Goal: Information Seeking & Learning: Learn about a topic

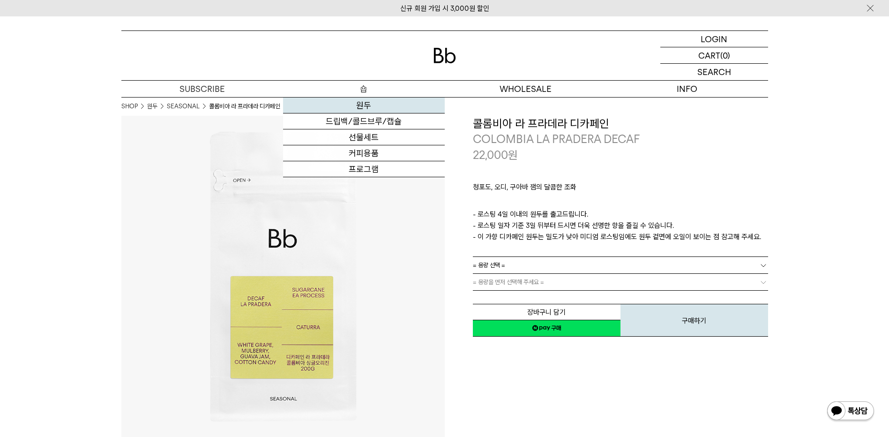
click at [367, 109] on link "원두" at bounding box center [364, 106] width 162 height 16
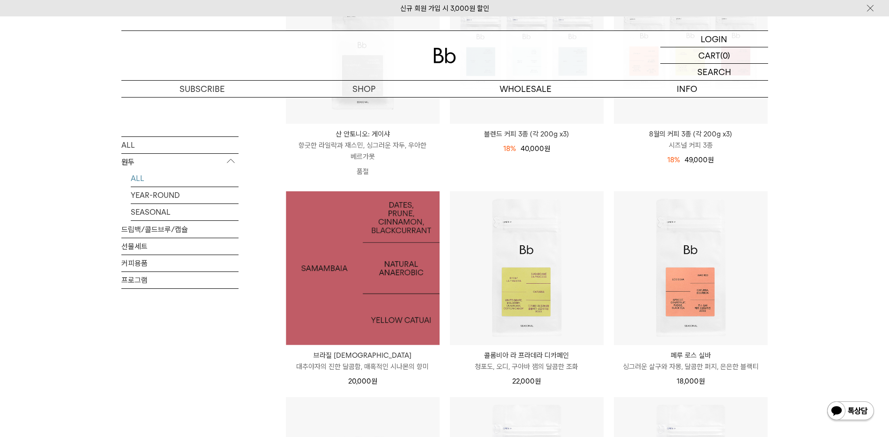
scroll to position [234, 0]
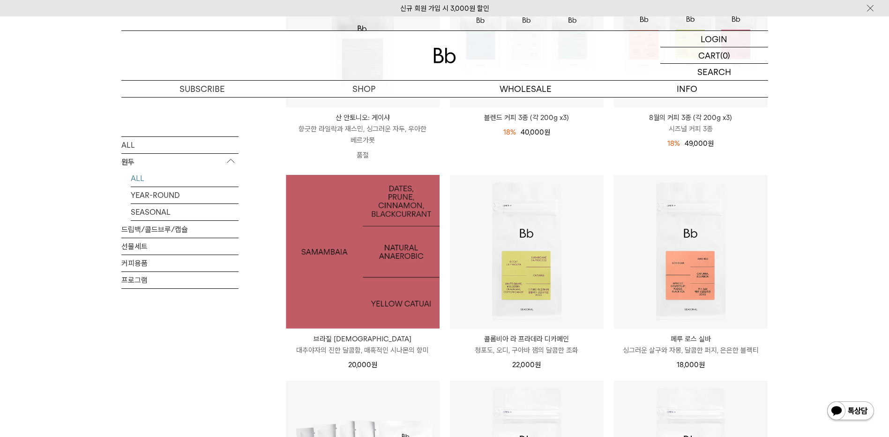
click at [414, 242] on img at bounding box center [363, 252] width 154 height 154
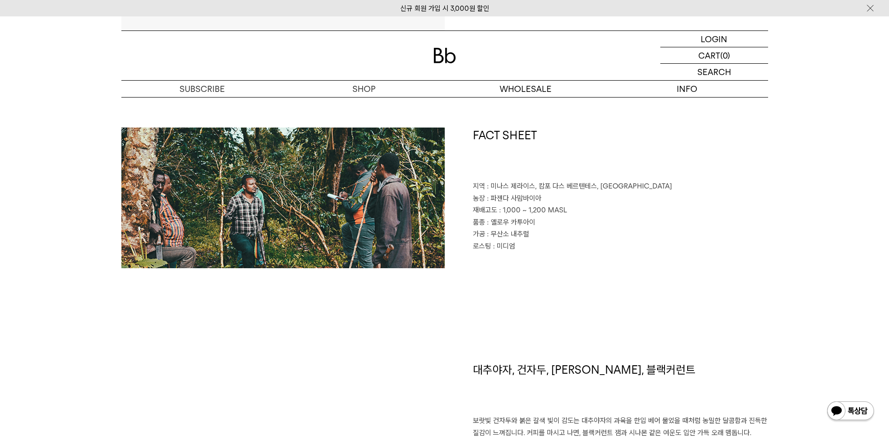
scroll to position [422, 0]
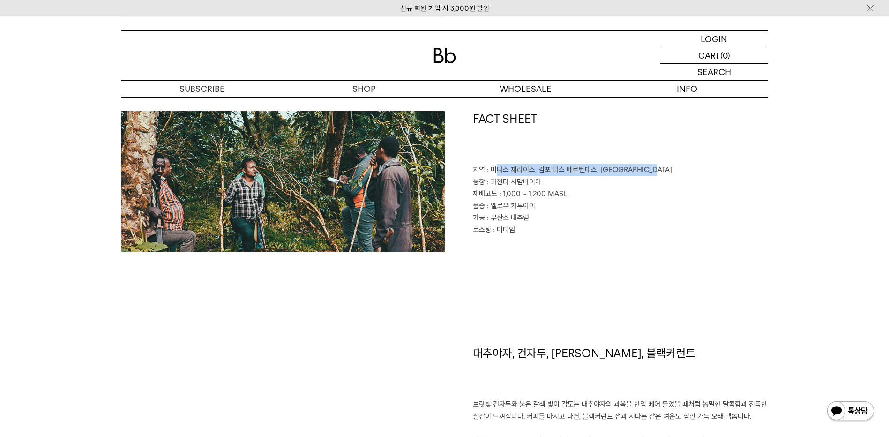
drag, startPoint x: 494, startPoint y: 173, endPoint x: 700, endPoint y: 170, distance: 205.9
click at [700, 170] on p "지역 : 미나스 제라이스, 캄포 다스 베르텐테스, 산토 안토니우 두 암파루" at bounding box center [620, 170] width 295 height 12
drag, startPoint x: 700, startPoint y: 170, endPoint x: 683, endPoint y: 183, distance: 20.7
click at [683, 183] on p "농장 : 파젠다 사맘바이아" at bounding box center [620, 182] width 295 height 12
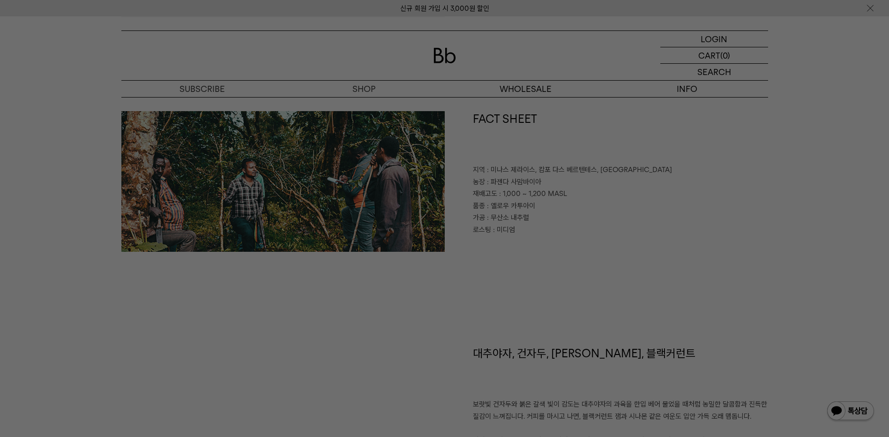
click at [583, 192] on div at bounding box center [444, 218] width 889 height 437
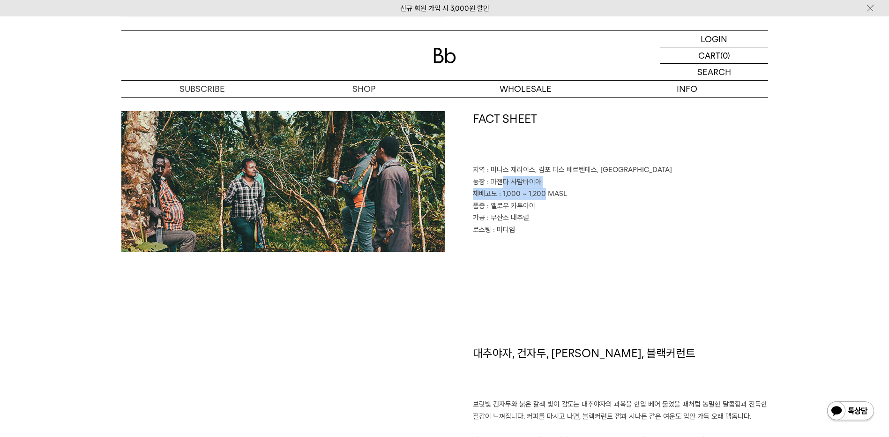
drag, startPoint x: 502, startPoint y: 184, endPoint x: 545, endPoint y: 191, distance: 43.6
click at [545, 191] on div "FACT SHEET 지역 : 미나스 제라이스, 캄포 다스 베르텐테스, 산토 안토니우 두 암파루 농장 : 파젠다 사맘바이아 재배고도 : 1,00…" at bounding box center [607, 181] width 324 height 141
drag, startPoint x: 545, startPoint y: 191, endPoint x: 511, endPoint y: 203, distance: 35.7
click at [511, 203] on span ": 옐로우 카투아이" at bounding box center [511, 206] width 48 height 8
drag, startPoint x: 506, startPoint y: 186, endPoint x: 571, endPoint y: 187, distance: 64.7
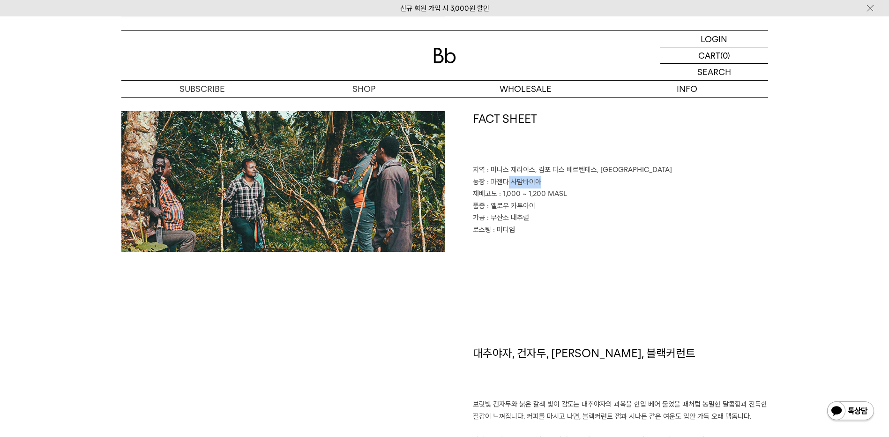
click at [571, 187] on p "농장 : 파젠다 사맘바이아" at bounding box center [620, 182] width 295 height 12
drag, startPoint x: 571, startPoint y: 187, endPoint x: 542, endPoint y: 211, distance: 37.3
click at [543, 211] on p "품종 : 옐로우 카투아이" at bounding box center [620, 206] width 295 height 12
drag, startPoint x: 495, startPoint y: 207, endPoint x: 550, endPoint y: 207, distance: 54.9
click at [550, 207] on p "품종 : 옐로우 카투아이" at bounding box center [620, 206] width 295 height 12
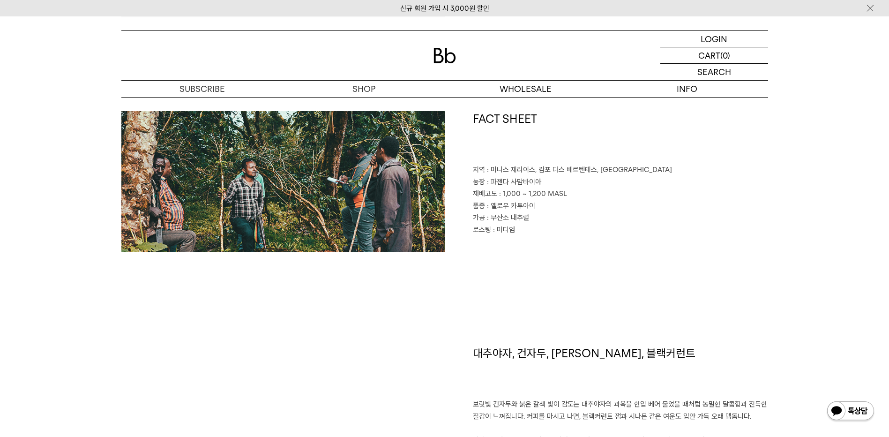
drag, startPoint x: 550, startPoint y: 207, endPoint x: 541, endPoint y: 222, distance: 17.4
click at [541, 222] on p "가공 : 무산소 내추럴" at bounding box center [620, 218] width 295 height 12
drag, startPoint x: 501, startPoint y: 218, endPoint x: 533, endPoint y: 229, distance: 33.8
click at [533, 229] on div "FACT SHEET 지역 : 미나스 제라이스, 캄포 다스 베르텐테스, 산토 안토니우 두 암파루 농장 : 파젠다 사맘바이아 재배고도 : 1,00…" at bounding box center [607, 181] width 324 height 141
click at [533, 230] on p "로스팅 : 미디엄" at bounding box center [620, 230] width 295 height 12
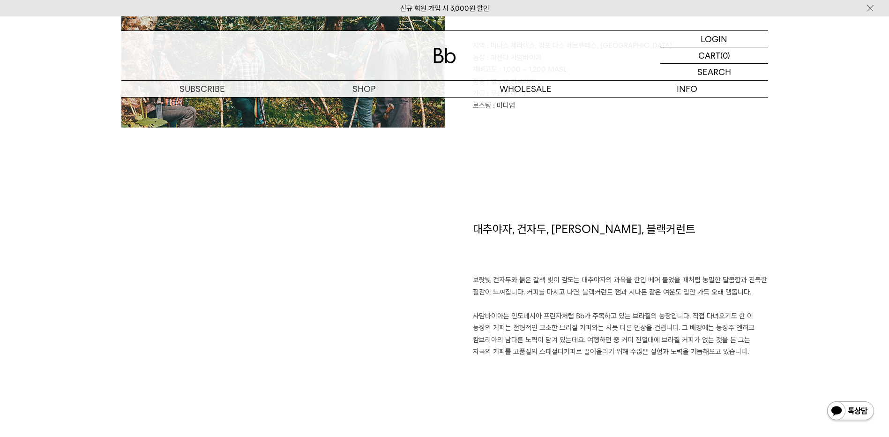
scroll to position [563, 0]
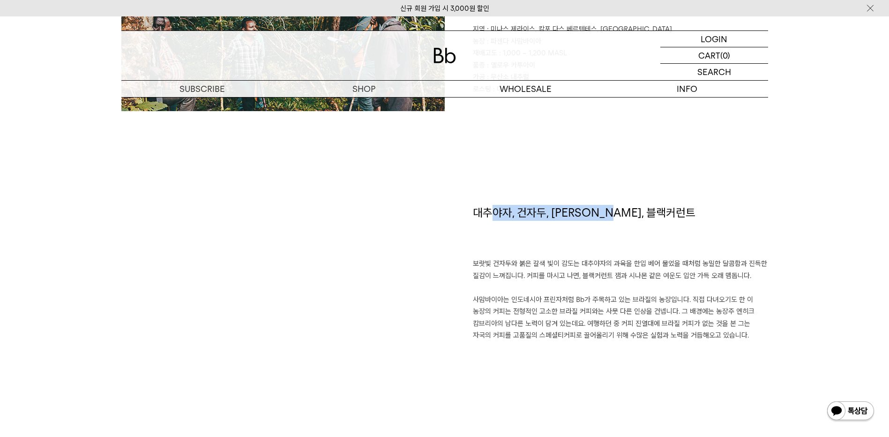
drag, startPoint x: 497, startPoint y: 213, endPoint x: 625, endPoint y: 206, distance: 128.7
click at [625, 206] on h1 "대추야자, 건자두, 시나몬, 블랙커런트" at bounding box center [620, 231] width 295 height 53
drag, startPoint x: 625, startPoint y: 206, endPoint x: 601, endPoint y: 238, distance: 39.8
click at [601, 238] on h1 "대추야자, 건자두, 시나몬, 블랙커런트" at bounding box center [620, 231] width 295 height 53
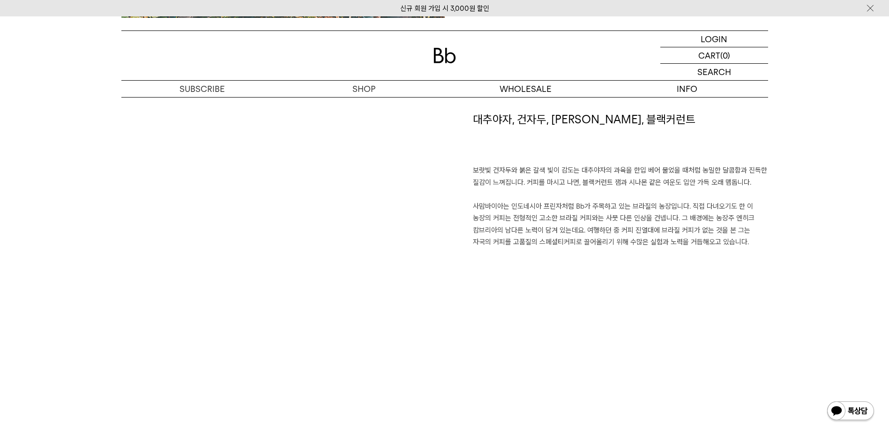
scroll to position [656, 0]
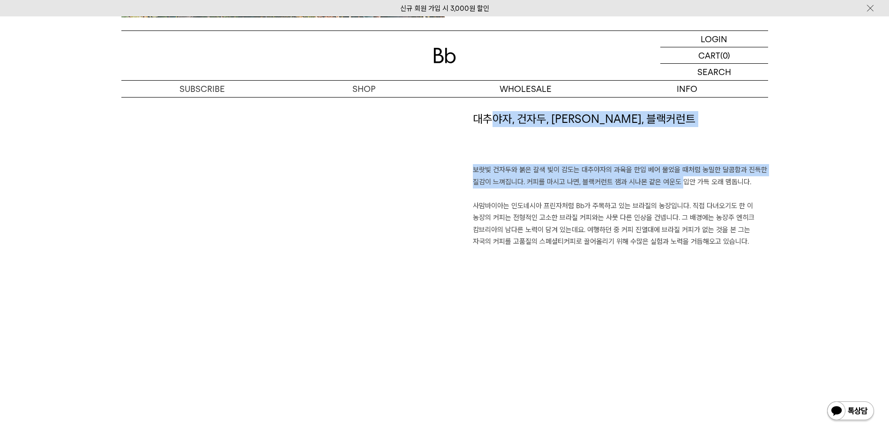
drag, startPoint x: 496, startPoint y: 158, endPoint x: 679, endPoint y: 186, distance: 184.9
click at [679, 186] on div "대추야자, 건자두, 시나몬, 블랙커런트 보랏빛 건자두와 붉은 갈색 빛이 감도는 대추야자의 과육을 한입 베어 물었을 때처럼 농밀한 달콤함과 진득…" at bounding box center [607, 232] width 324 height 242
click at [679, 188] on p "보랏빛 건자두와 붉은 갈색 빛이 감도는 대추야자의 과육을 한입 베어 물었을 때처럼 농밀한 달콤함과 진득한 질감이 느껴집니다. 커피를 마시고 나…" at bounding box center [620, 206] width 295 height 84
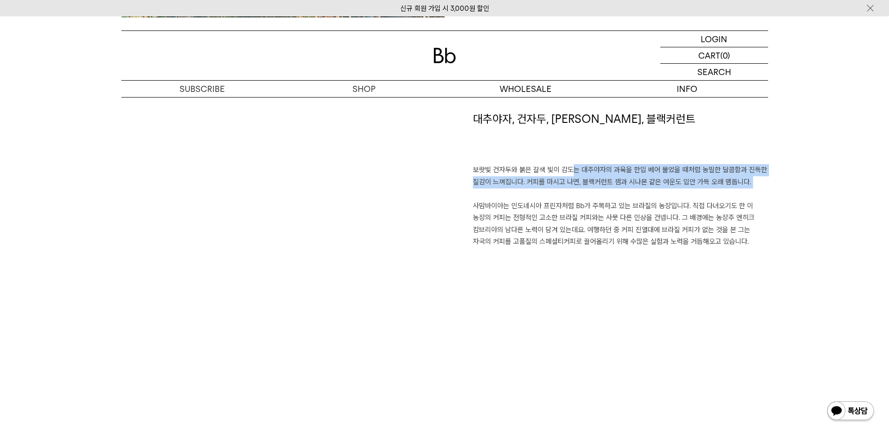
drag, startPoint x: 570, startPoint y: 178, endPoint x: 648, endPoint y: 196, distance: 79.4
click at [648, 196] on p "보랏빛 건자두와 붉은 갈색 빛이 감도는 대추야자의 과육을 한입 베어 물었을 때처럼 농밀한 달콤함과 진득한 질감이 느껴집니다. 커피를 마시고 나…" at bounding box center [620, 206] width 295 height 84
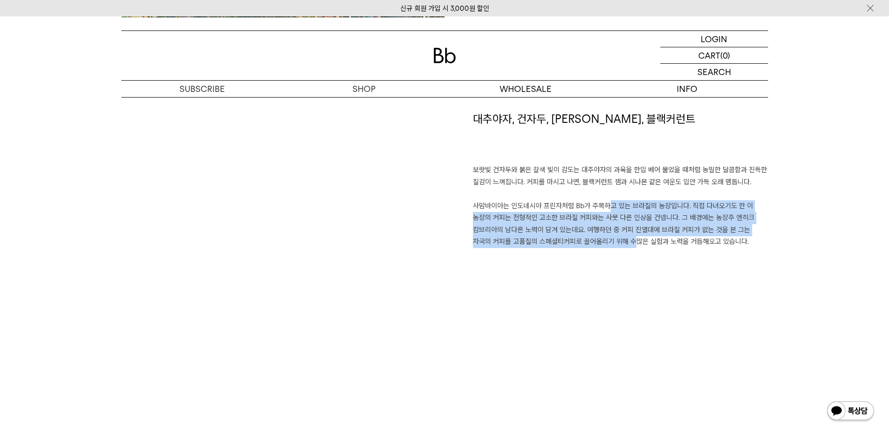
drag, startPoint x: 600, startPoint y: 207, endPoint x: 607, endPoint y: 247, distance: 40.5
click at [607, 247] on p "보랏빛 건자두와 붉은 갈색 빛이 감도는 대추야자의 과육을 한입 베어 물었을 때처럼 농밀한 달콤함과 진득한 질감이 느껴집니다. 커피를 마시고 나…" at bounding box center [620, 206] width 295 height 84
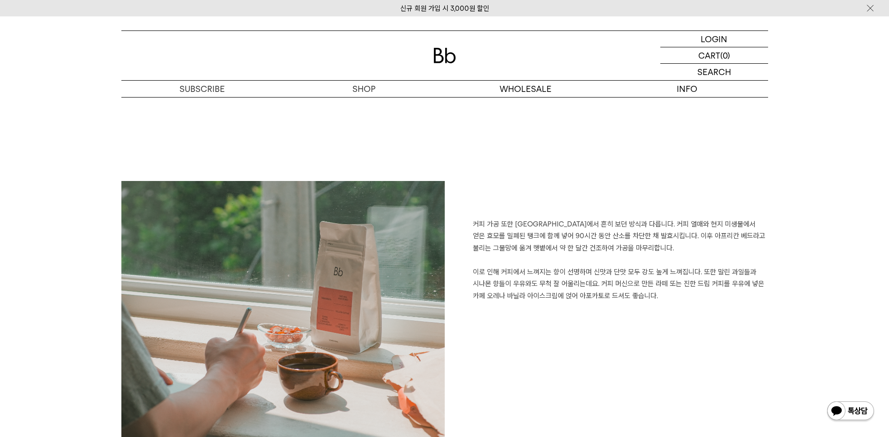
scroll to position [938, 0]
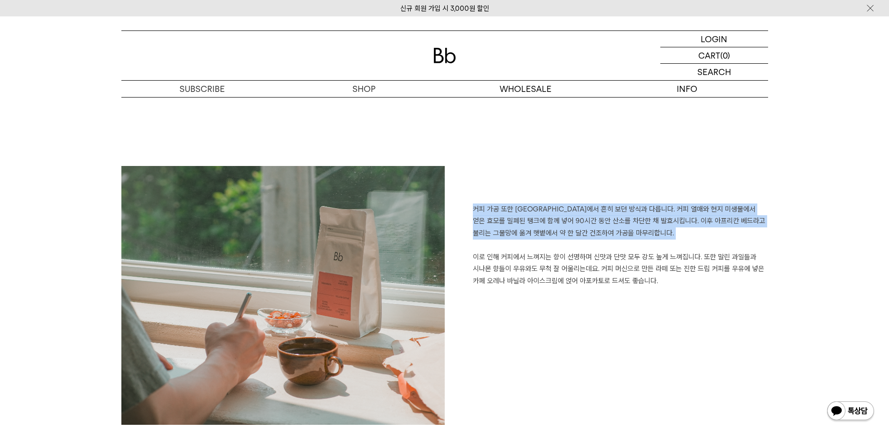
drag, startPoint x: 600, startPoint y: 197, endPoint x: 600, endPoint y: 242, distance: 45.0
click at [600, 242] on div "커피 가공 또한 브라질에서 흔히 보던 방식과 다릅니다. 커피 열매와 현지 미생물에서 얻은 효모를 밀폐된 탱크에 함께 넣어 90시간 동안 산소를…" at bounding box center [607, 300] width 324 height 268
click at [600, 242] on p "커피 가공 또한 브라질에서 흔히 보던 방식과 다릅니다. 커피 열매와 현지 미생물에서 얻은 효모를 밀폐된 탱크에 함께 넣어 90시간 동안 산소를…" at bounding box center [620, 245] width 295 height 84
drag, startPoint x: 620, startPoint y: 222, endPoint x: 622, endPoint y: 233, distance: 11.3
click at [622, 233] on div "커피 가공 또한 브라질에서 흔히 보던 방식과 다릅니다. 커피 열매와 현지 미생물에서 얻은 효모를 밀폐된 탱크에 함께 넣어 90시간 동안 산소를…" at bounding box center [607, 300] width 324 height 268
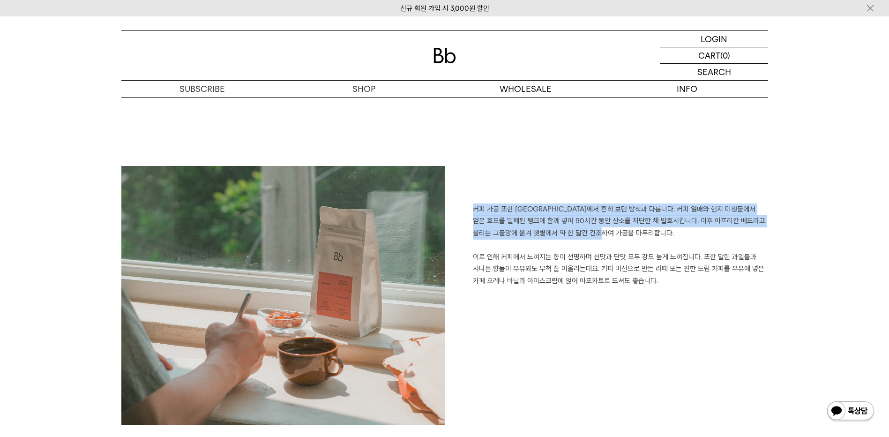
click at [622, 233] on p "커피 가공 또한 브라질에서 흔히 보던 방식과 다릅니다. 커피 열매와 현지 미생물에서 얻은 효모를 밀폐된 탱크에 함께 넣어 90시간 동안 산소를…" at bounding box center [620, 245] width 295 height 84
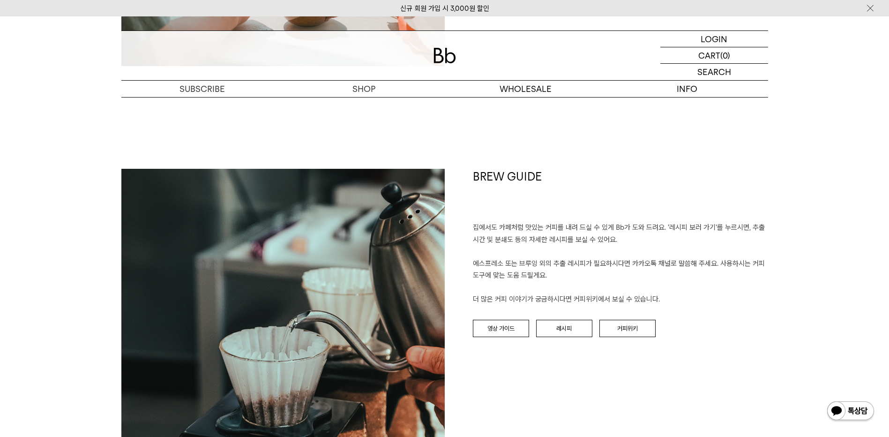
scroll to position [1313, 0]
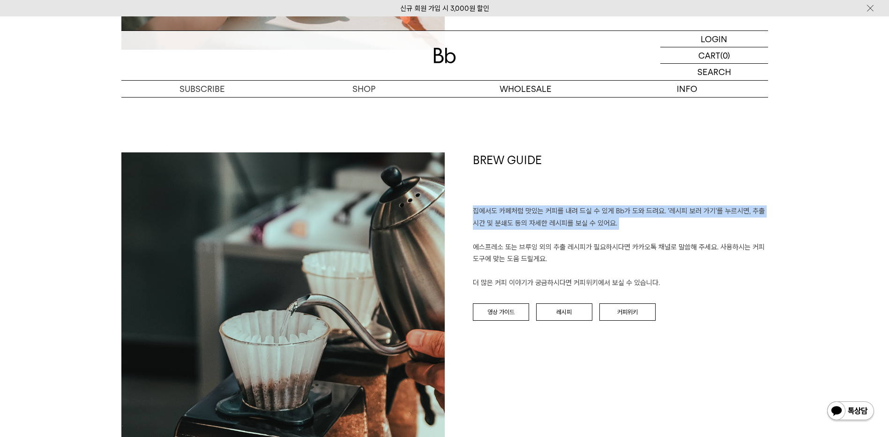
drag, startPoint x: 601, startPoint y: 195, endPoint x: 603, endPoint y: 236, distance: 41.3
click at [603, 236] on div "BREW GUIDE 집에서도 카페처럼 맛있는 커피를 내려 드실 ﻿수 있게 Bb가 도와 드려요. '레시피 보러 가기'를 누르시면, 추출 시간 및…" at bounding box center [607, 314] width 324 height 324
click at [603, 236] on p "집에서도 카페처럼 맛있는 커피를 내려 드실 ﻿수 있게 Bb가 도와 드려요. '레시피 보러 가기'를 누르시면, 추출 시간 및 분쇄도 등의 자세한…" at bounding box center [620, 247] width 295 height 84
drag, startPoint x: 602, startPoint y: 235, endPoint x: 603, endPoint y: 256, distance: 21.6
click at [603, 256] on p "집에서도 카페처럼 맛있는 커피를 내려 드실 ﻿수 있게 Bb가 도와 드려요. '레시피 보러 가기'를 누르시면, 추출 시간 및 분쇄도 등의 자세한…" at bounding box center [620, 247] width 295 height 84
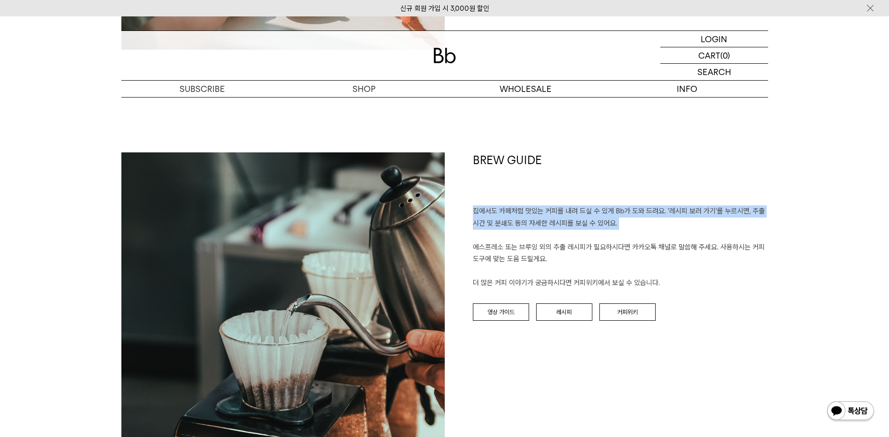
click at [603, 256] on p "집에서도 카페처럼 맛있는 커피를 내려 드실 ﻿수 있게 Bb가 도와 드려요. '레시피 보러 가기'를 누르시면, 추출 시간 및 분쇄도 등의 자세한…" at bounding box center [620, 247] width 295 height 84
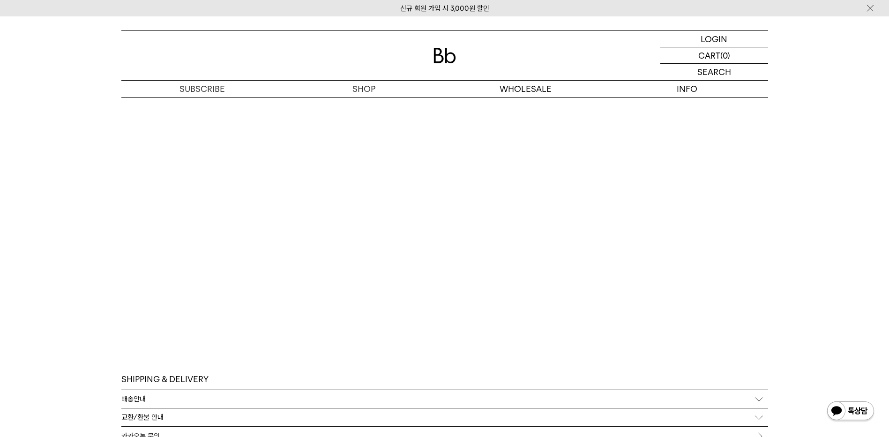
scroll to position [2719, 0]
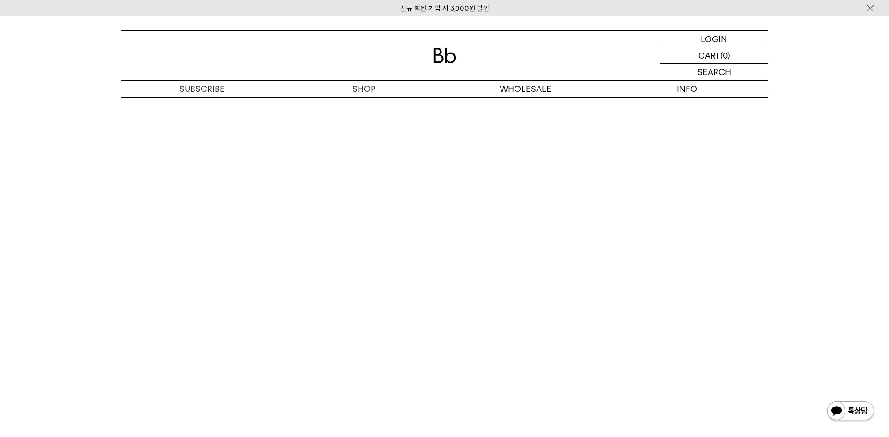
scroll to position [2637, 0]
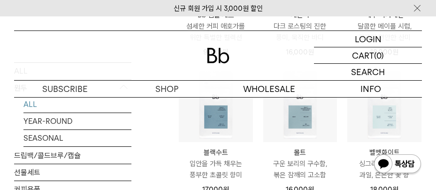
scroll to position [563, 0]
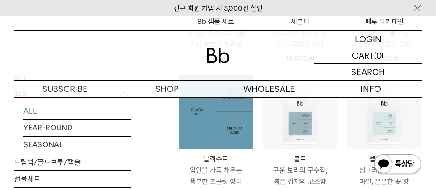
click at [218, 115] on img at bounding box center [216, 112] width 74 height 74
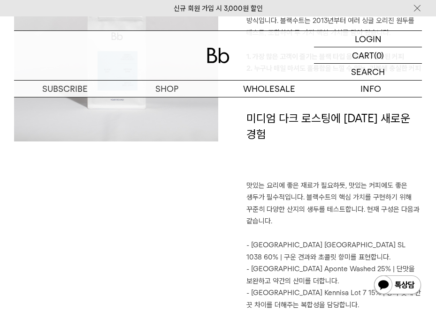
scroll to position [797, 0]
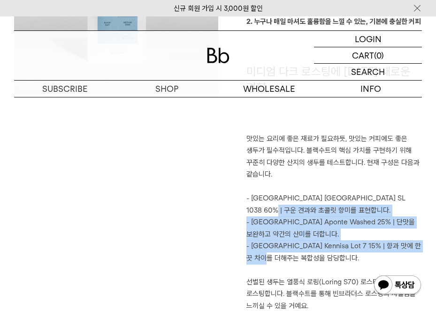
drag, startPoint x: 251, startPoint y: 178, endPoint x: 283, endPoint y: 228, distance: 59.7
click at [283, 189] on div "빈브라더스가 생각하는 이상적인 커피 싱글 오리진이 훌륭한 재료를 온전히 즐기는 방법이라면, 블렌드는 로스터리가 추구하는 지향점을 구현하여 제안…" at bounding box center [320, 107] width 204 height 433
click at [283, 189] on p "- [GEOGRAPHIC_DATA] Kennisa Lot 7 15% | 향과 맛에 한 끗 차이를 더해주는 복합성을 담당합니다." at bounding box center [334, 253] width 176 height 24
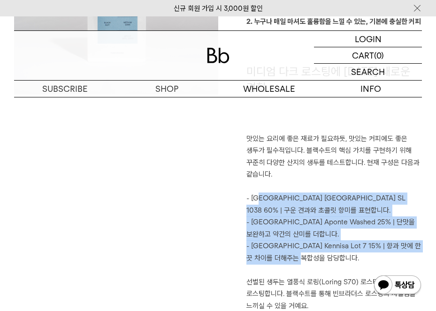
drag, startPoint x: 257, startPoint y: 167, endPoint x: 320, endPoint y: 227, distance: 87.2
click at [320, 189] on div "빈브라더스가 생각하는 이상적인 커피 싱글 오리진이 훌륭한 재료를 온전히 즐기는 방법이라면, 블렌드는 로스터리가 추구하는 지향점을 구현하여 제안…" at bounding box center [320, 107] width 204 height 433
click at [320, 189] on p "- [GEOGRAPHIC_DATA] Kennisa Lot 7 15% | 향과 맛에 한 끗 차이를 더해주는 복합성을 담당합니다." at bounding box center [334, 253] width 176 height 24
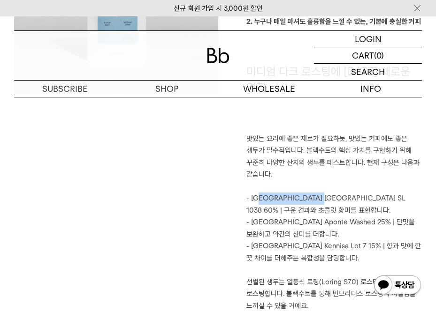
drag, startPoint x: 257, startPoint y: 168, endPoint x: 305, endPoint y: 170, distance: 47.8
click at [305, 189] on p "- [GEOGRAPHIC_DATA] [GEOGRAPHIC_DATA] SL 1038 60% | 구운 견과와 초콜릿 향미를 표현합니다." at bounding box center [334, 205] width 176 height 24
drag, startPoint x: 305, startPoint y: 170, endPoint x: 302, endPoint y: 182, distance: 13.0
click at [302, 189] on p "- [GEOGRAPHIC_DATA] [GEOGRAPHIC_DATA] SL 1038 60% | 구운 견과와 초콜릿 향미를 표현합니다." at bounding box center [334, 205] width 176 height 24
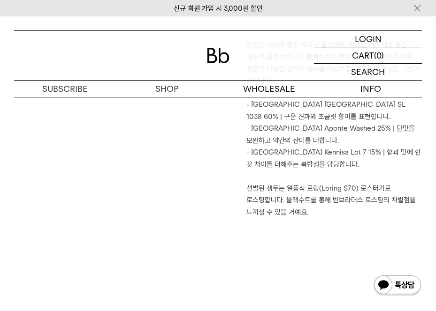
scroll to position [750, 0]
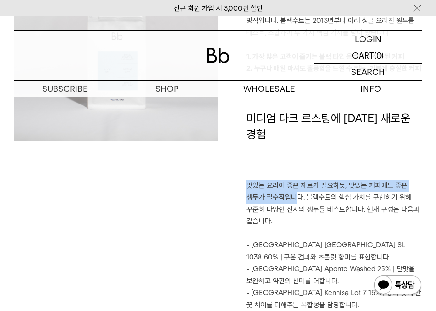
drag, startPoint x: 245, startPoint y: 155, endPoint x: 294, endPoint y: 175, distance: 52.8
click at [294, 175] on div "빈브라더스가 생각하는 이상적인 커피 싱글 오리진이 훌륭한 재료를 온전히 즐기는 방법이라면, 블렌드는 로스터리가 추구하는 지향점을 구현하여 제안…" at bounding box center [320, 154] width 204 height 433
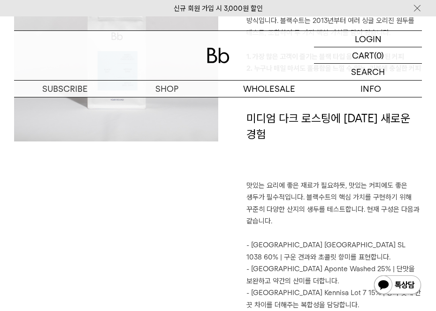
drag, startPoint x: 294, startPoint y: 175, endPoint x: 301, endPoint y: 175, distance: 7.0
click at [301, 180] on p "맛있는 요리에 좋은 재료가 필요하듯, 맛있는 커피에도 좋은 생두가 필수적입니다. 블랙수트의 핵심 가치를 구현하기 위해 꾸준히 다양한 산지의 생…" at bounding box center [334, 204] width 176 height 48
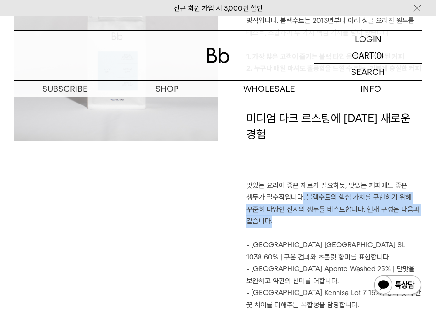
drag, startPoint x: 300, startPoint y: 172, endPoint x: 307, endPoint y: 188, distance: 18.1
click at [307, 188] on p "맛있는 요리에 좋은 재료가 필요하듯, 맛있는 커피에도 좋은 생두가 필수적입니다. 블랙수트의 핵심 가치를 구현하기 위해 꾸준히 다양한 산지의 생…" at bounding box center [334, 204] width 176 height 48
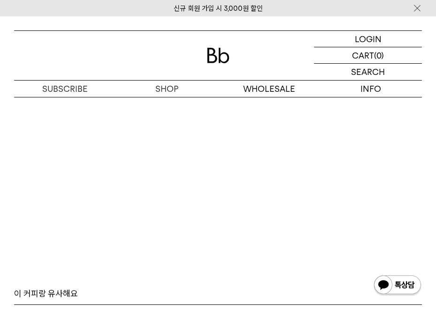
scroll to position [2297, 0]
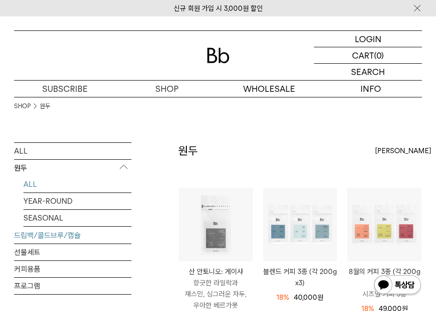
click at [54, 238] on link "드립백/콜드브루/캡슐" at bounding box center [72, 235] width 117 height 16
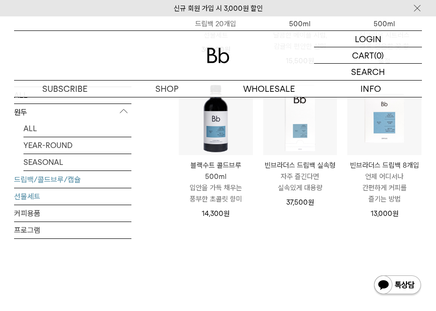
scroll to position [563, 0]
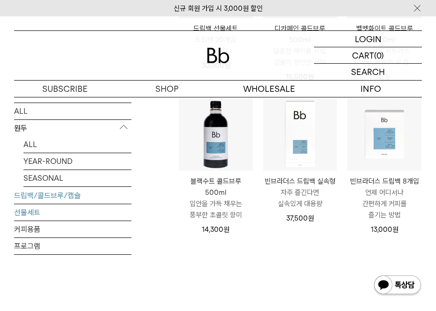
click at [23, 204] on link "선물세트" at bounding box center [72, 212] width 117 height 16
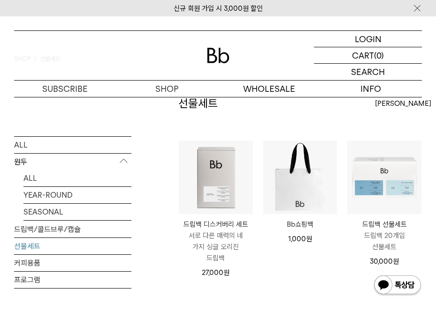
scroll to position [94, 0]
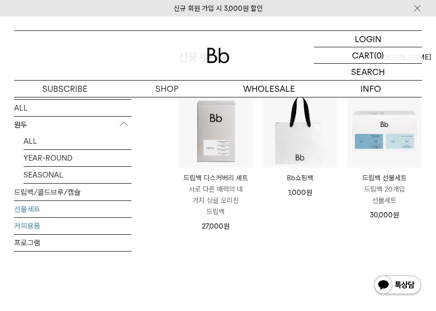
click at [33, 224] on link "커피용품" at bounding box center [72, 226] width 117 height 16
